Goal: Navigation & Orientation: Find specific page/section

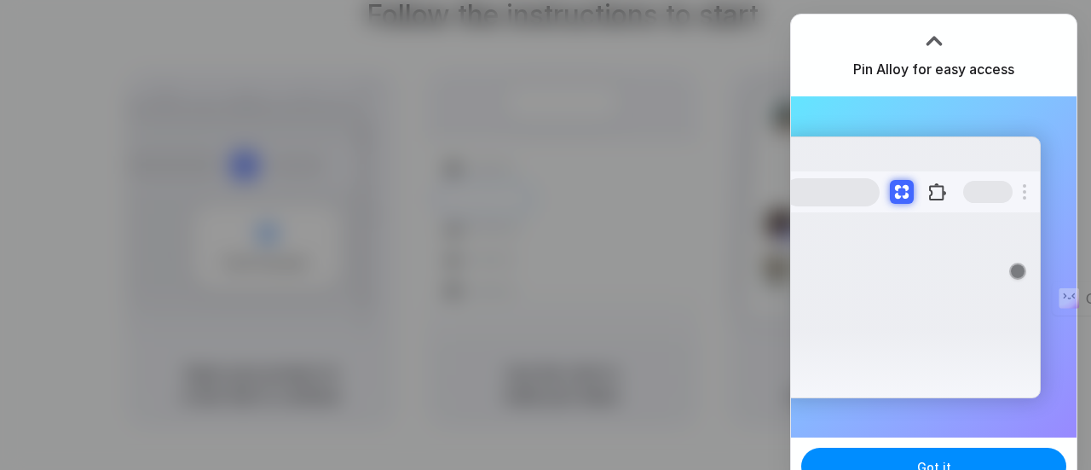
click at [932, 37] on div at bounding box center [934, 41] width 26 height 26
click at [651, 87] on div at bounding box center [545, 235] width 1091 height 470
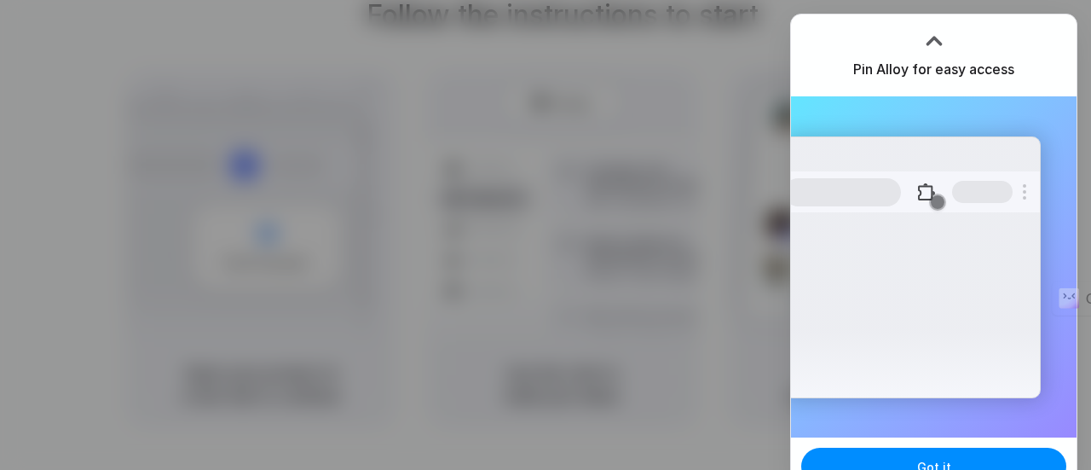
click at [630, 188] on div at bounding box center [545, 235] width 1091 height 470
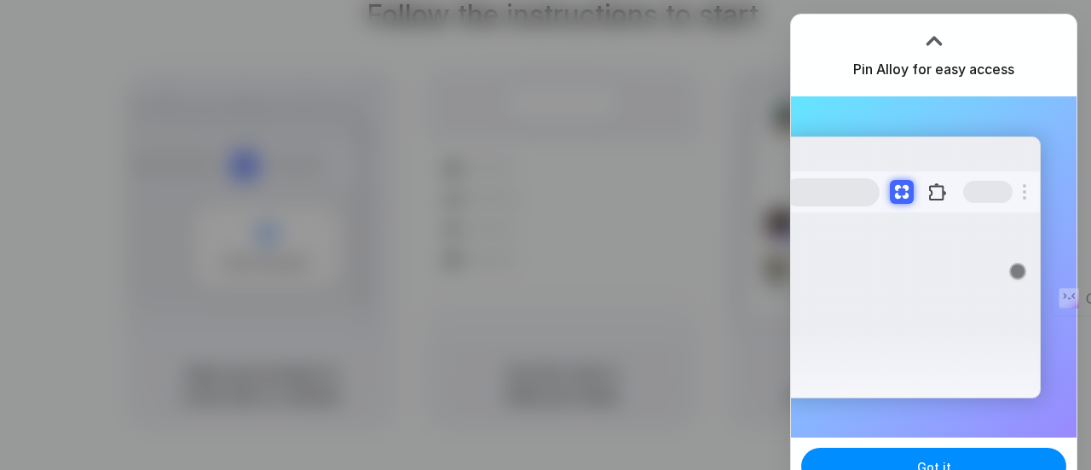
click at [606, 134] on div at bounding box center [545, 235] width 1091 height 470
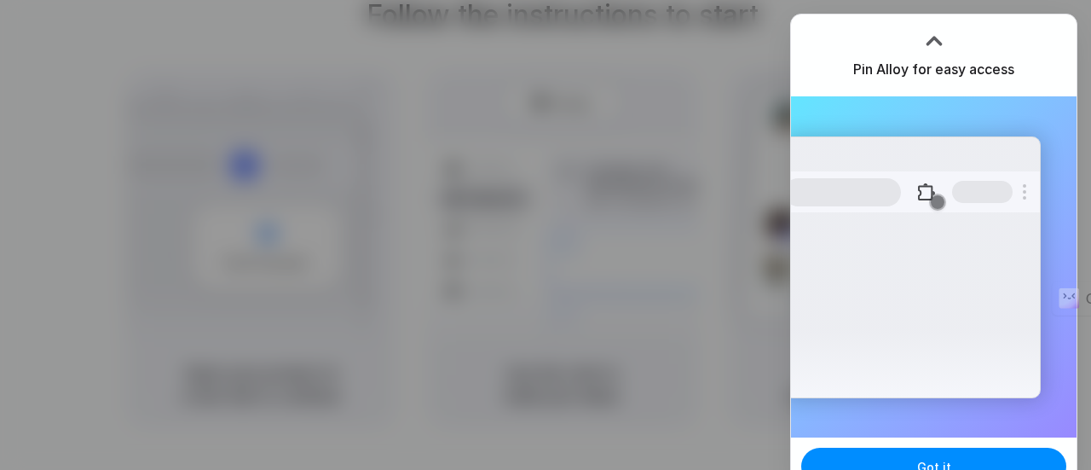
click at [545, 235] on div at bounding box center [545, 235] width 0 height 0
click at [565, 231] on div at bounding box center [545, 235] width 1091 height 470
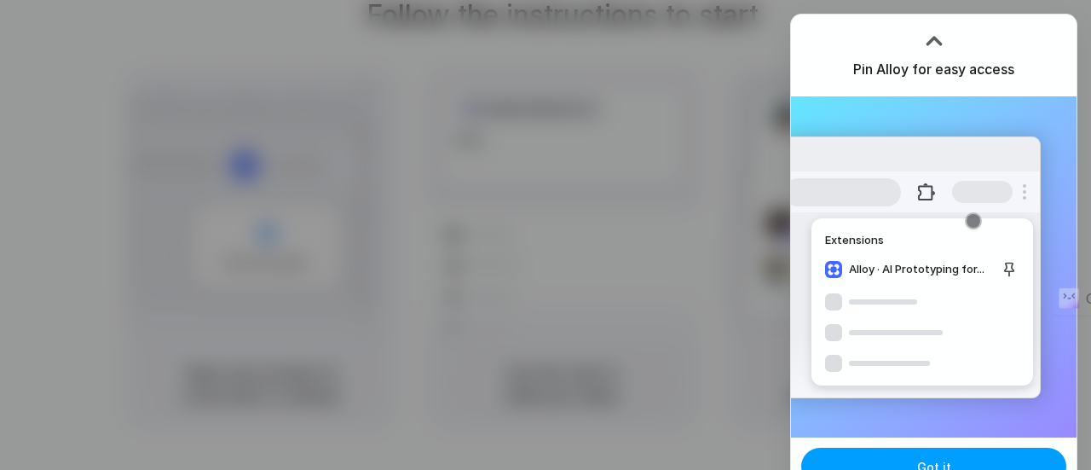
click at [903, 454] on button "Got it" at bounding box center [933, 465] width 265 height 37
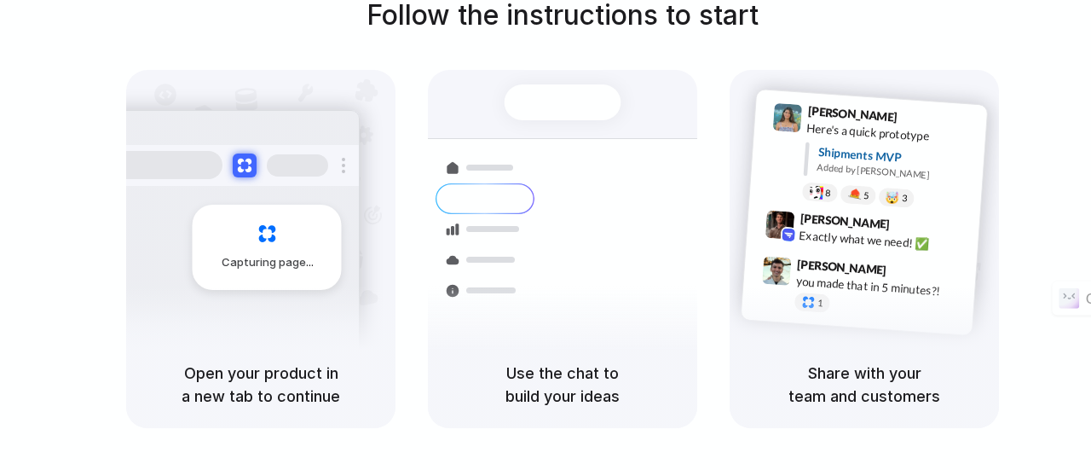
click at [552, 307] on div "Bulk order processing 8 pallets • Warehouse B • Packed" at bounding box center [663, 331] width 230 height 49
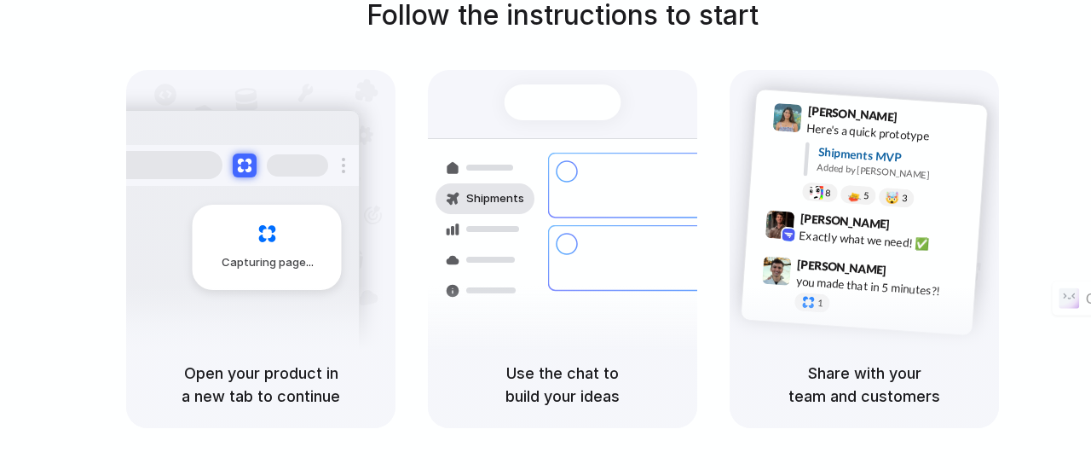
click at [886, 236] on div "Exactly what we need! ✅" at bounding box center [883, 240] width 170 height 29
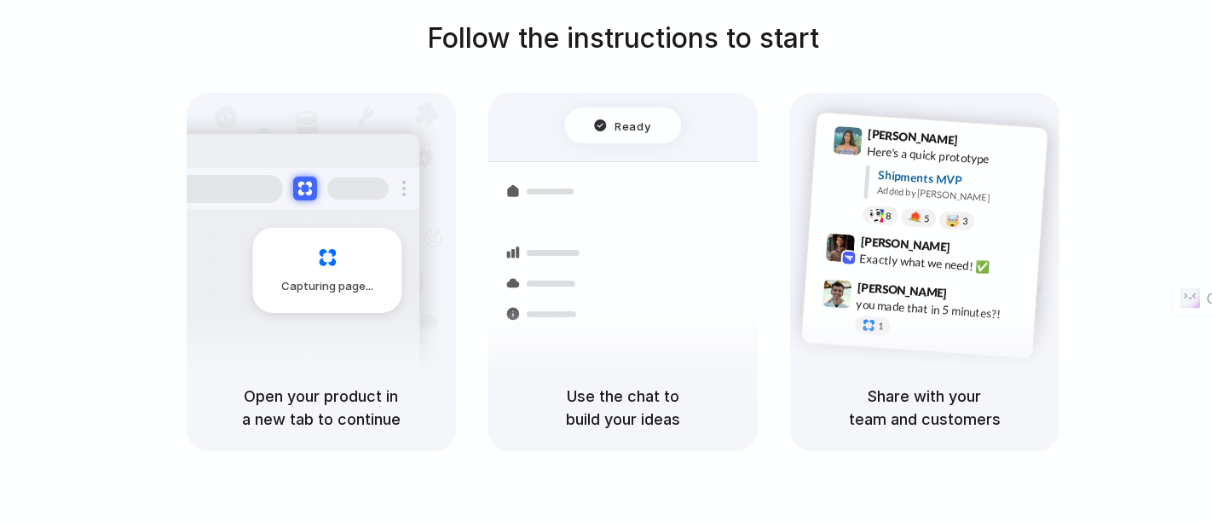
drag, startPoint x: 1013, startPoint y: 16, endPoint x: 689, endPoint y: 293, distance: 426.1
click at [689, 321] on div "Bulk order processing 8 pallets • Warehouse B • Packed" at bounding box center [723, 345] width 230 height 49
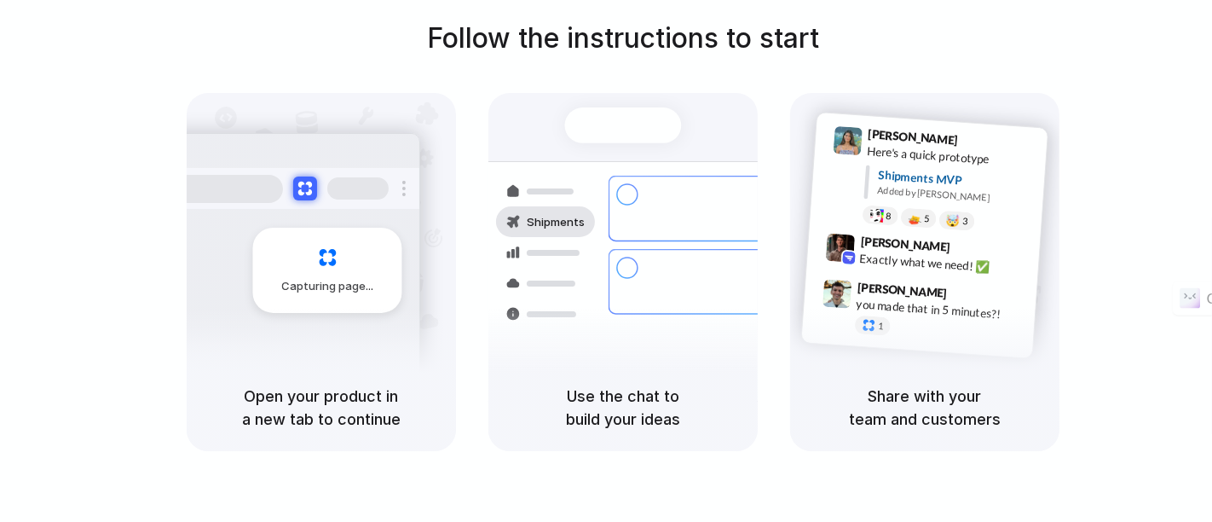
click at [781, 272] on div "Capturing page Open your product in a new tab to continue Shipments Container f…" at bounding box center [623, 272] width 873 height 358
